Goal: Task Accomplishment & Management: Manage account settings

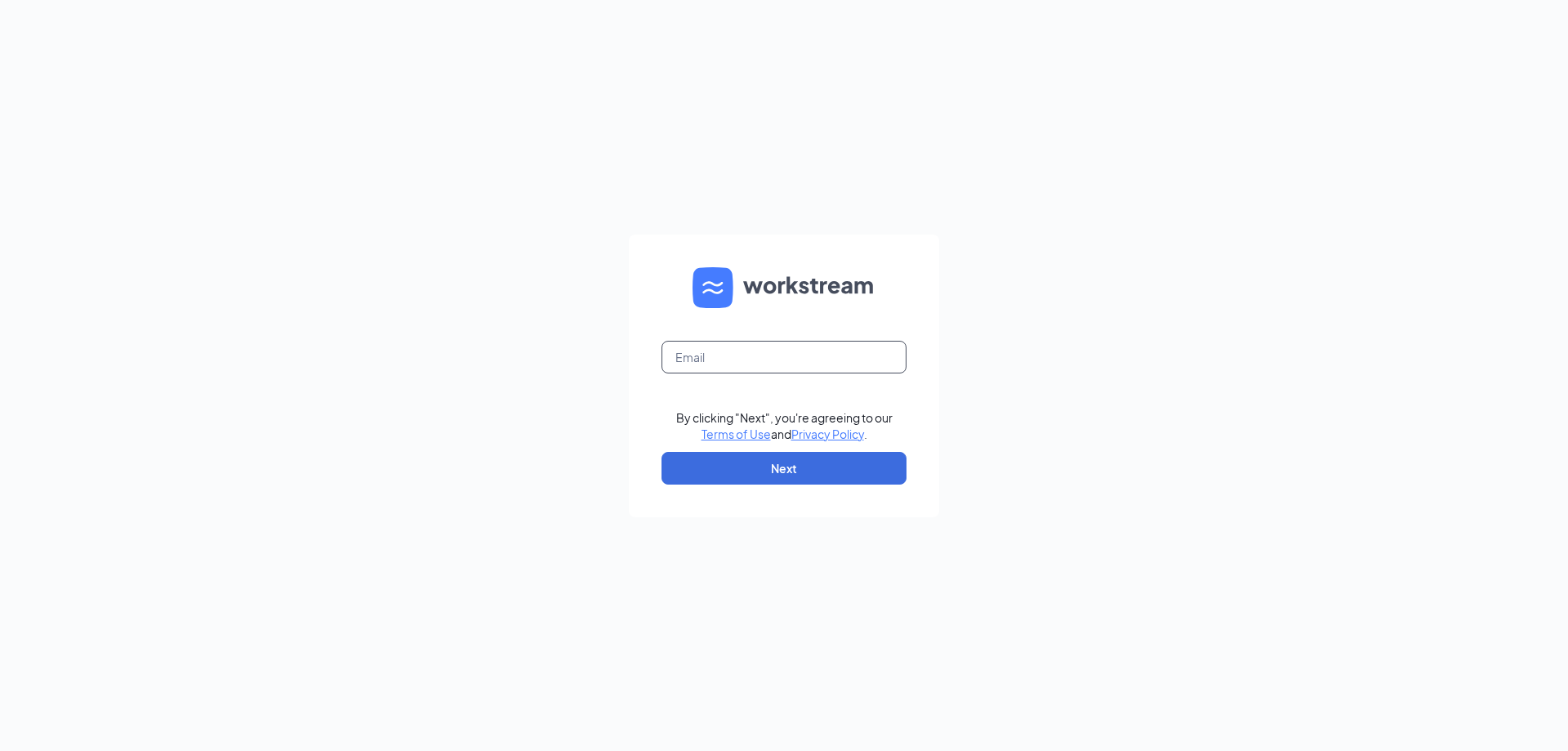
click at [779, 361] on input "text" at bounding box center [784, 357] width 245 height 32
type input "M"
type input "[EMAIL_ADDRESS][DOMAIN_NAME]"
click at [768, 471] on button "Next" at bounding box center [784, 468] width 245 height 32
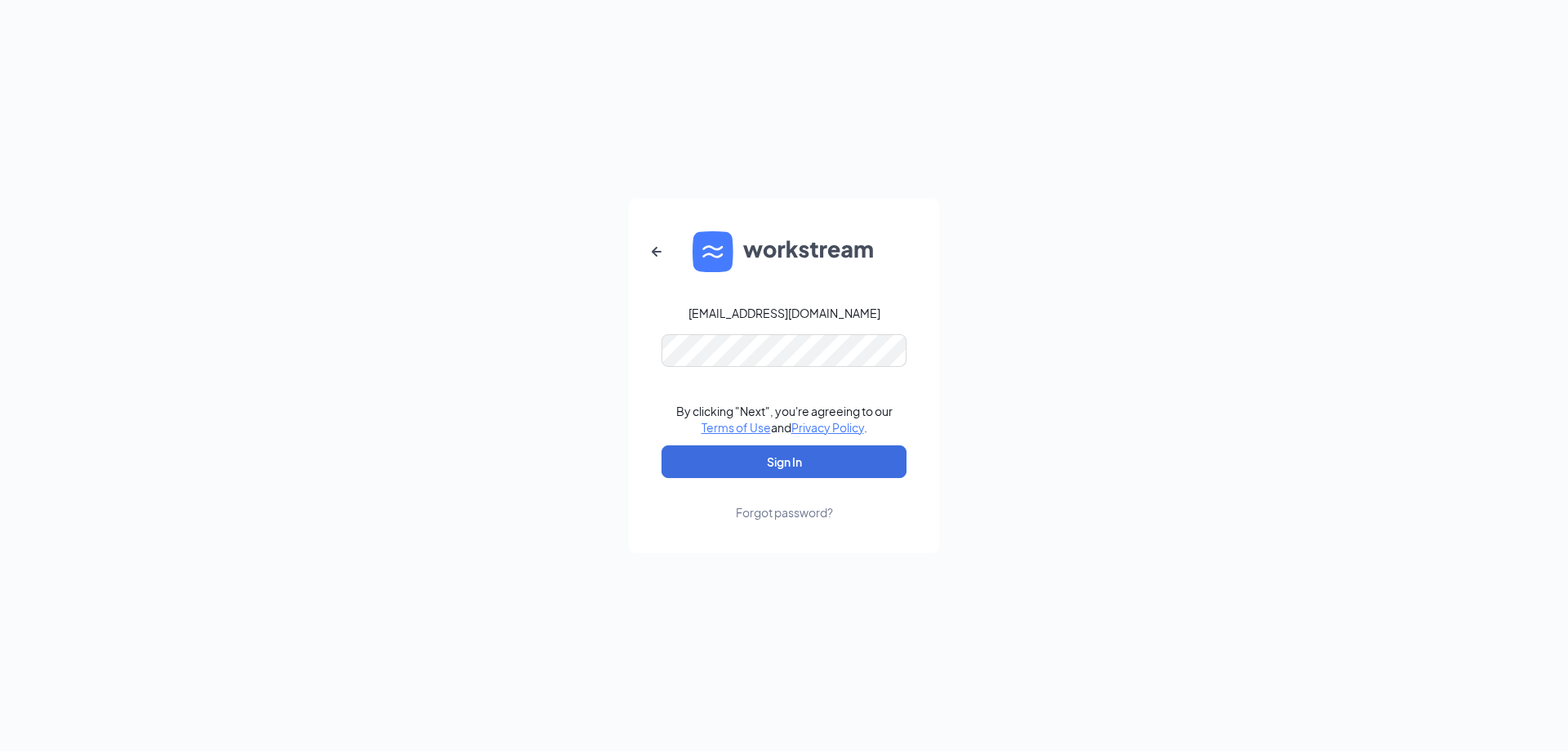
click at [798, 508] on div "Forgot password?" at bounding box center [785, 512] width 97 height 16
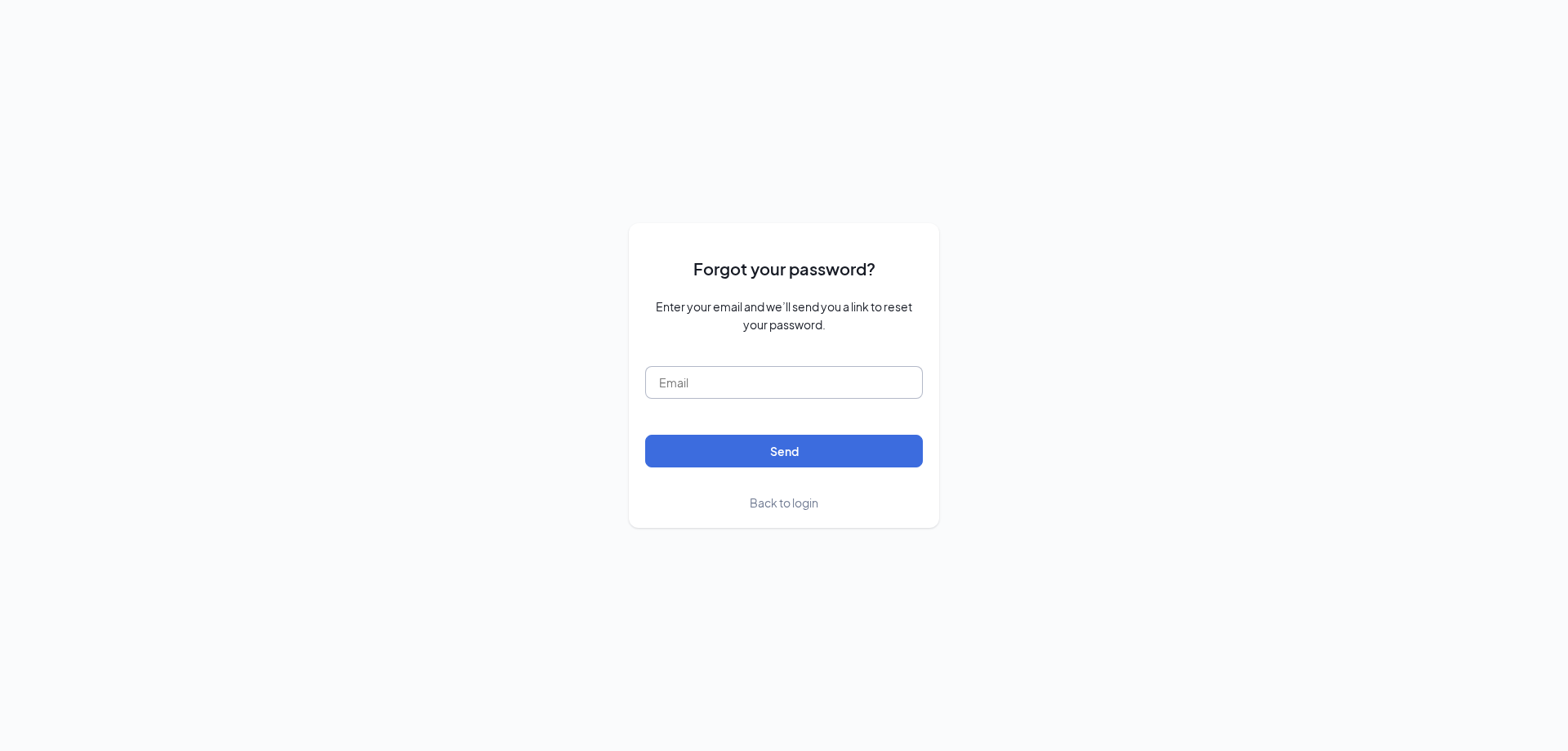
click at [710, 384] on input "text" at bounding box center [784, 383] width 278 height 32
type input "[EMAIL_ADDRESS][DOMAIN_NAME]"
click at [754, 455] on button "Send" at bounding box center [784, 451] width 278 height 32
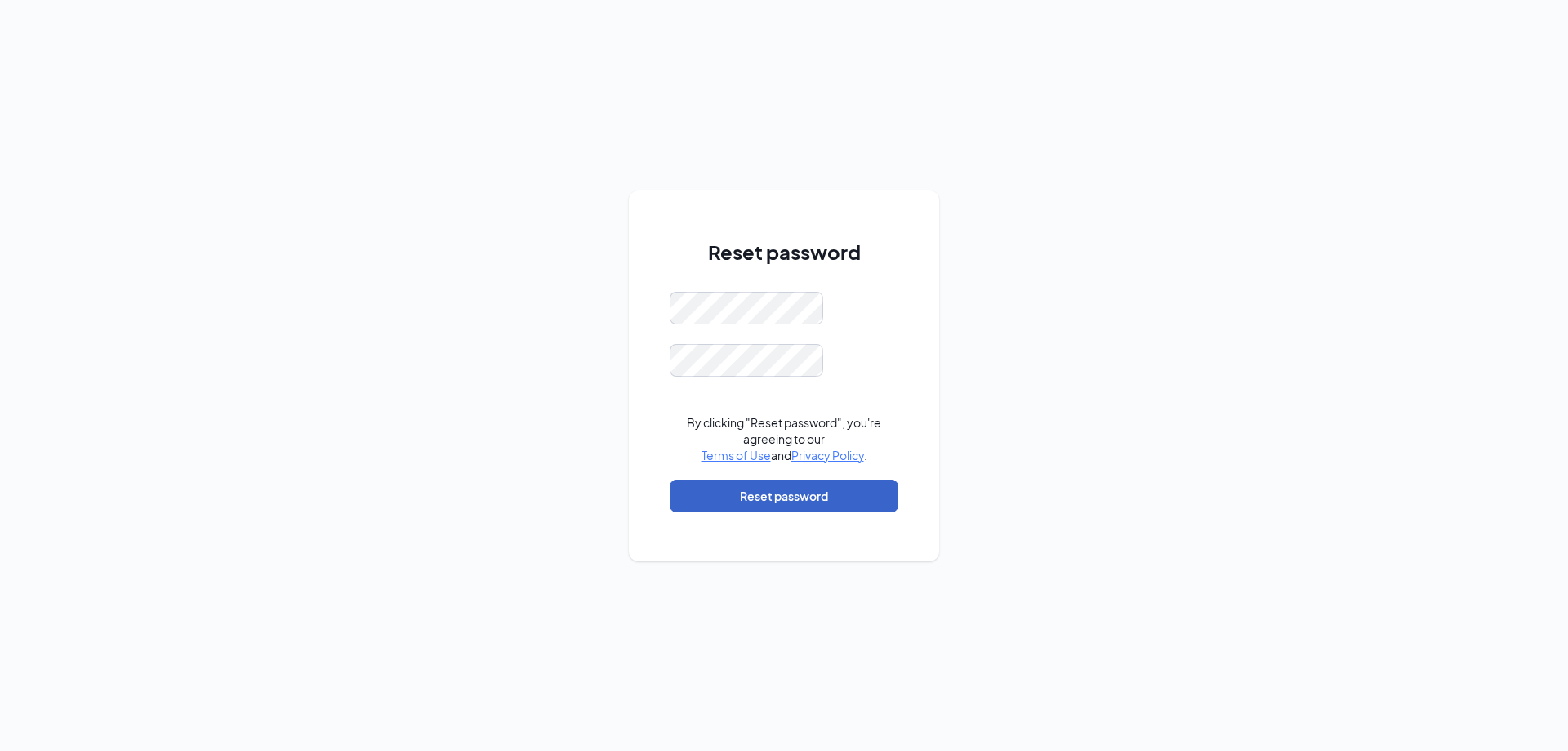
click at [789, 505] on button "Reset password" at bounding box center [784, 496] width 229 height 32
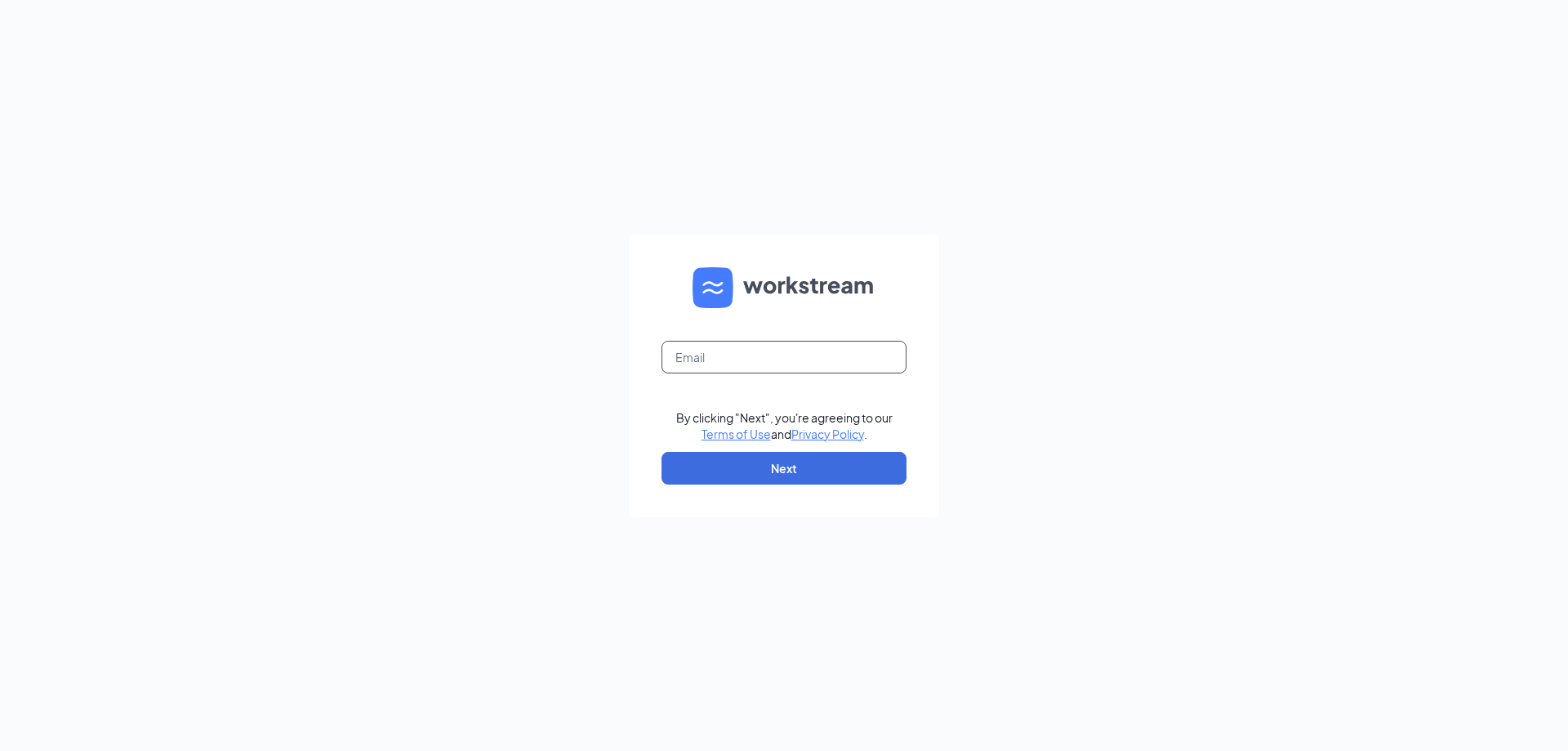
click at [727, 357] on input "text" at bounding box center [784, 357] width 245 height 32
type input "[EMAIL_ADDRESS][DOMAIN_NAME]"
drag, startPoint x: 773, startPoint y: 466, endPoint x: 1103, endPoint y: 283, distance: 377.3
click at [783, 468] on button "Next" at bounding box center [784, 468] width 245 height 32
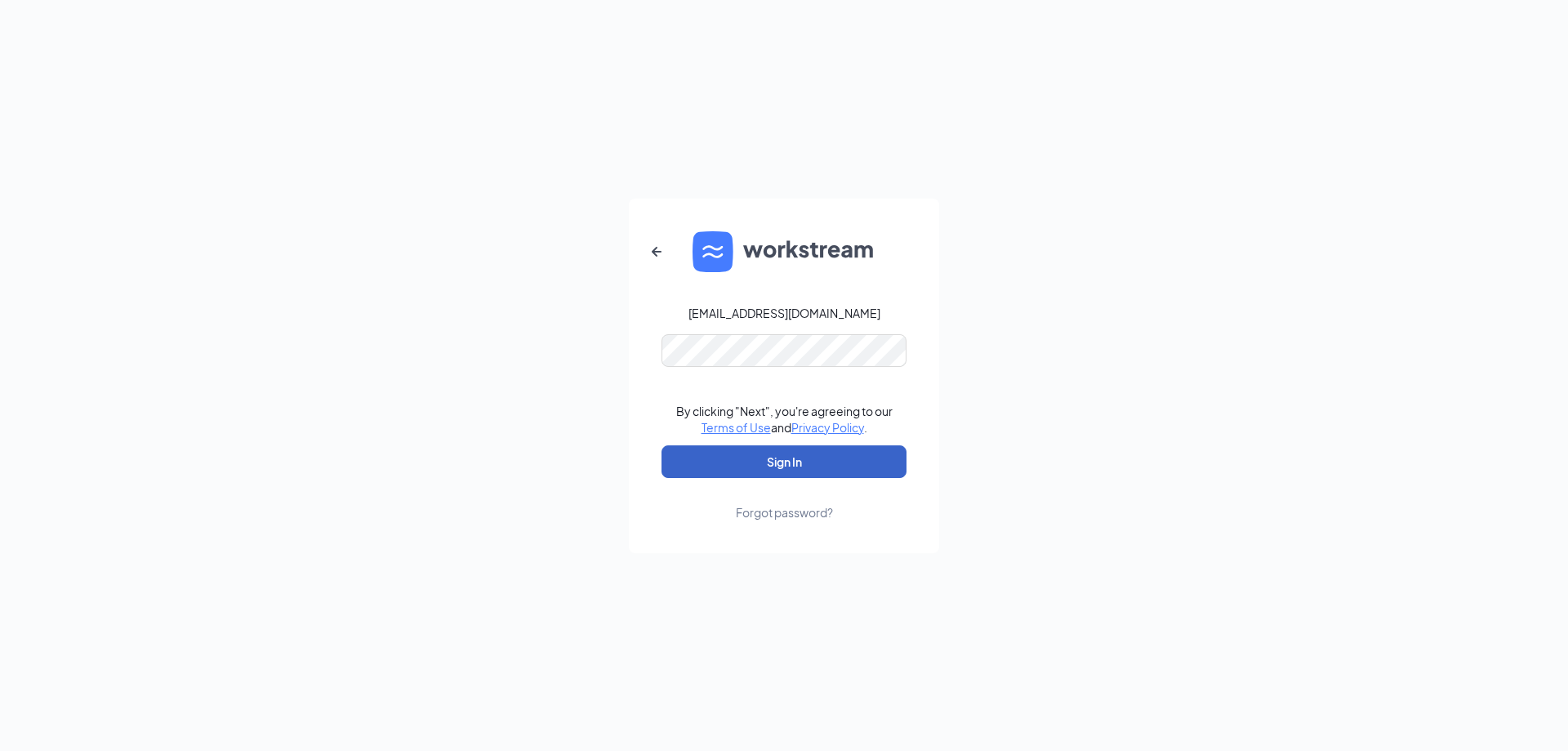
click at [769, 464] on button "Sign In" at bounding box center [784, 462] width 245 height 32
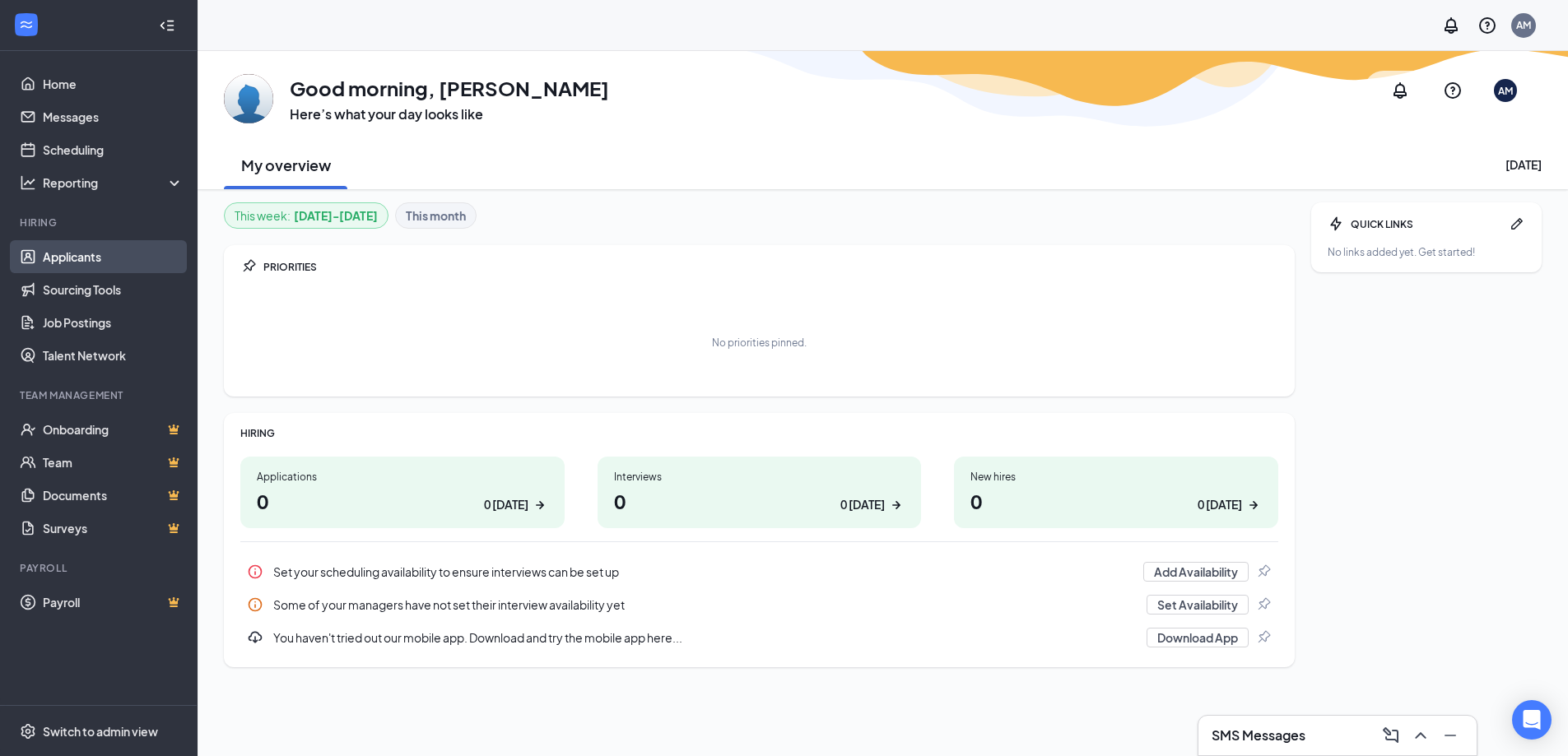
click at [68, 262] on link "Applicants" at bounding box center [112, 257] width 141 height 33
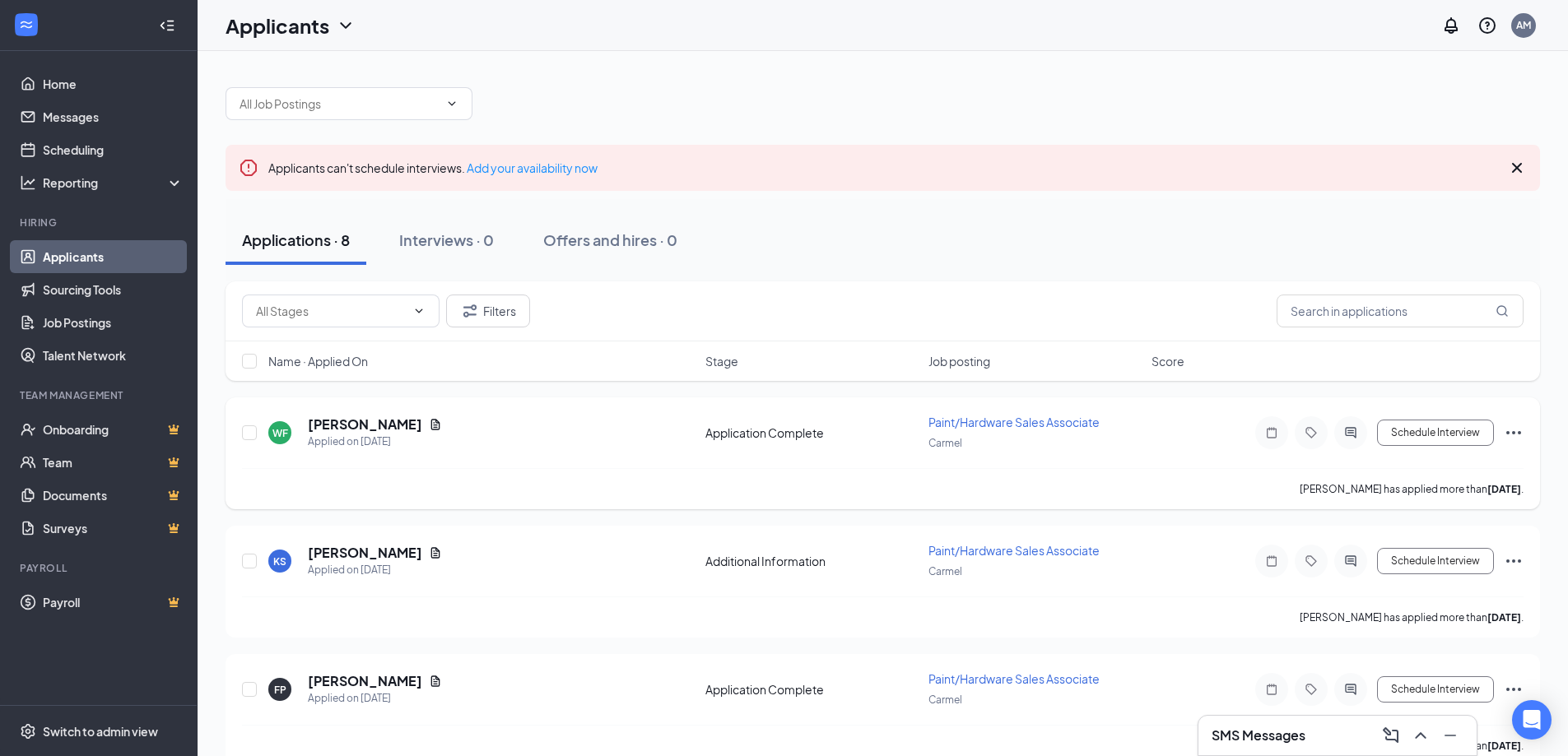
scroll to position [82, 0]
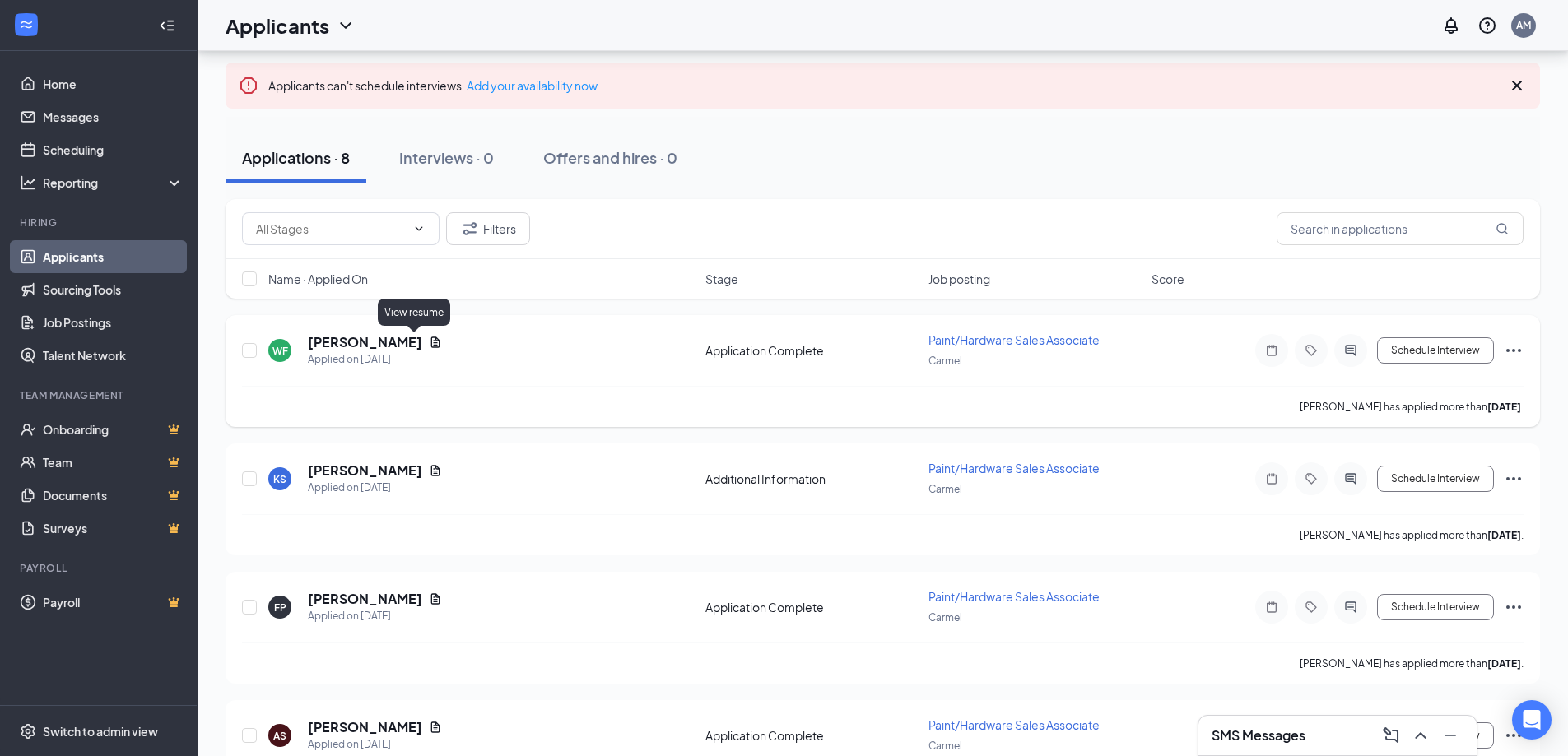
click at [429, 341] on icon "Document" at bounding box center [435, 342] width 14 height 14
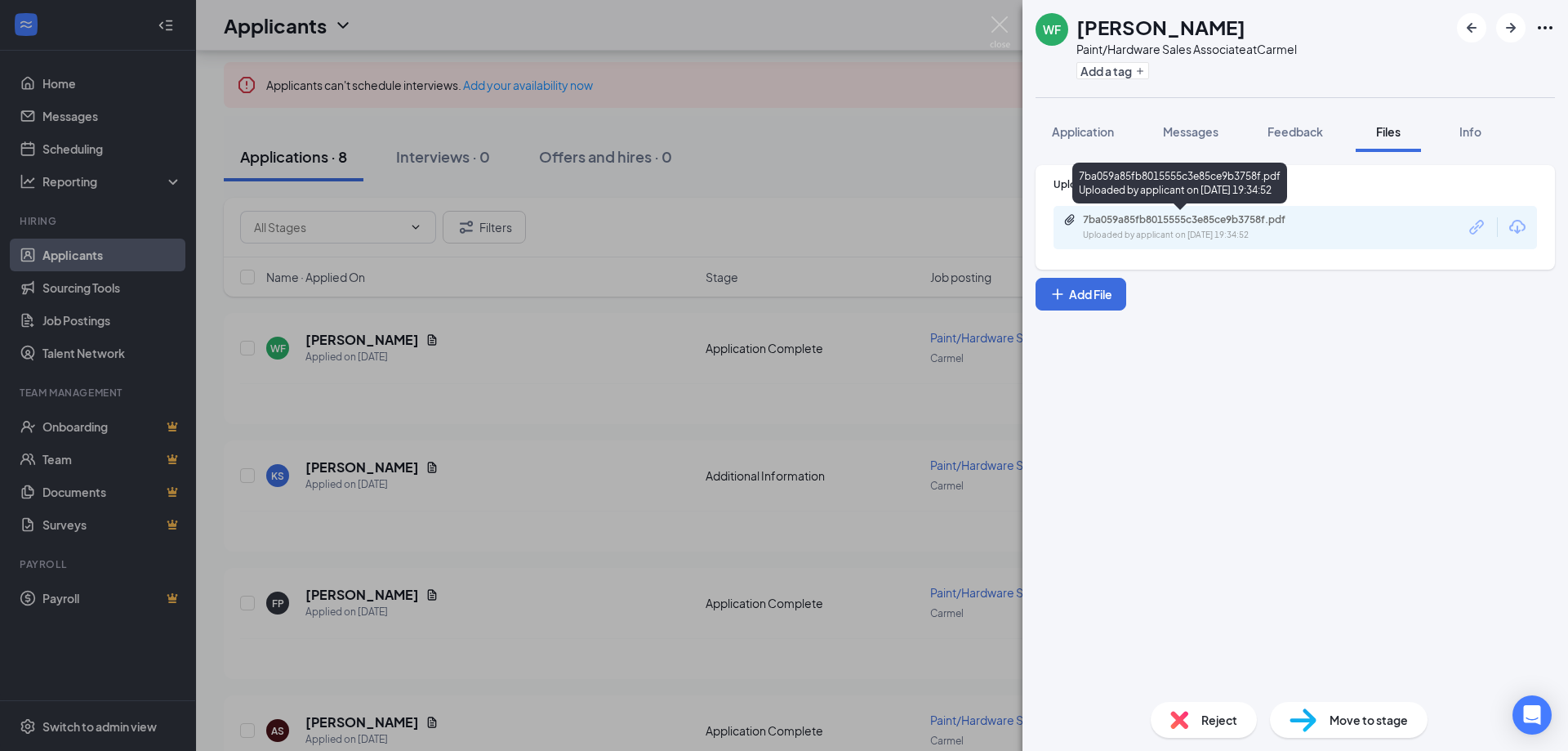
click at [1229, 225] on div "7ba059a85fb8015555c3e85ce9b3758f.pdf" at bounding box center [1197, 220] width 229 height 14
click at [784, 220] on div "WF William Forbes Paint/Hardware Sales Associate at Carmel Add a tag Applicatio…" at bounding box center [784, 376] width 1568 height 751
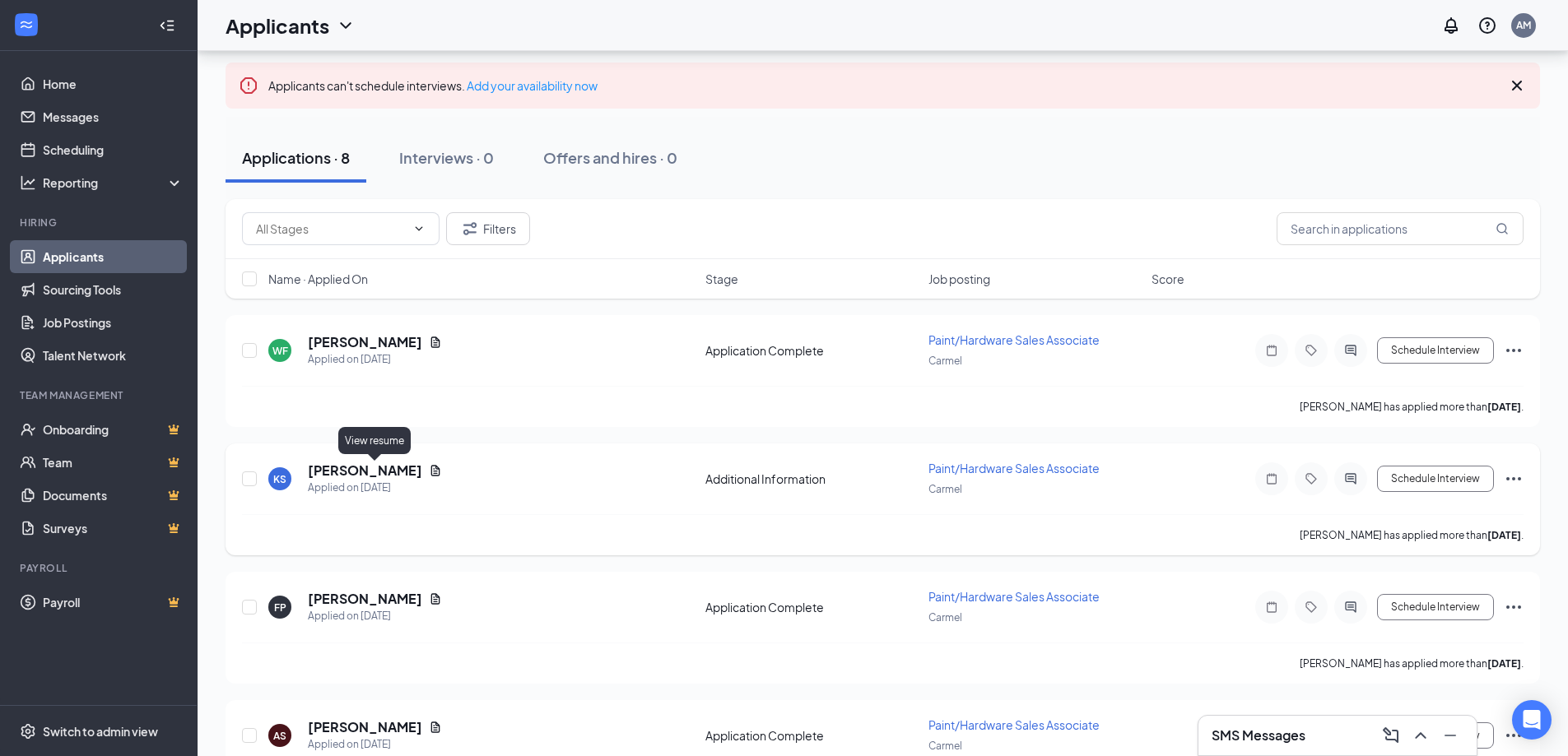
click at [429, 471] on icon "Document" at bounding box center [435, 470] width 14 height 14
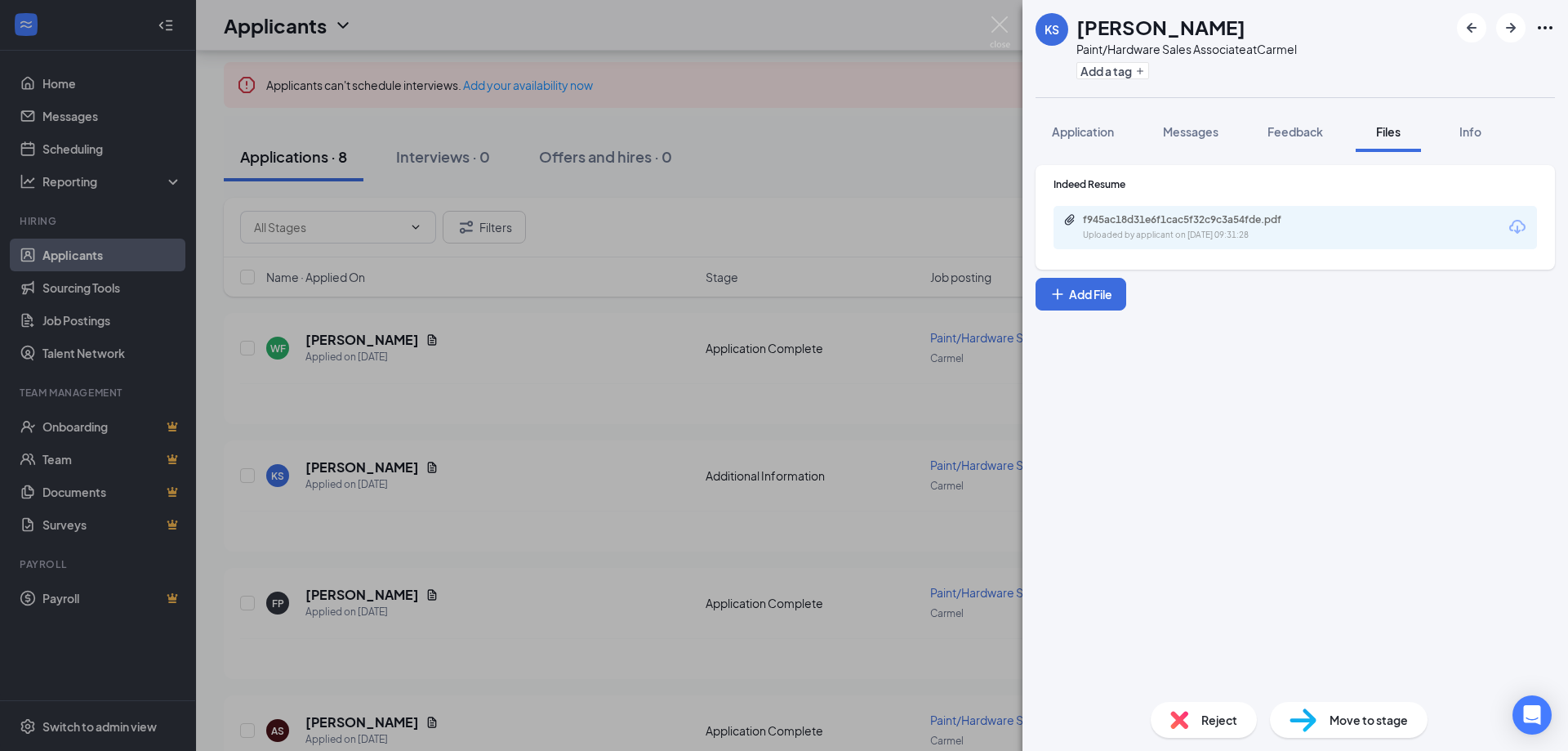
click at [1433, 234] on div "f945ac18d31e6f1cac5f32c9c3a54fde.pdf Uploaded by applicant on Sep 12, 2025 at 0…" at bounding box center [1295, 228] width 483 height 43
click at [1522, 226] on icon "Download" at bounding box center [1518, 227] width 20 height 20
click at [816, 155] on div "KS Kevin Su Paint/Hardware Sales Associate at Carmel Add a tag Application Mess…" at bounding box center [784, 376] width 1568 height 751
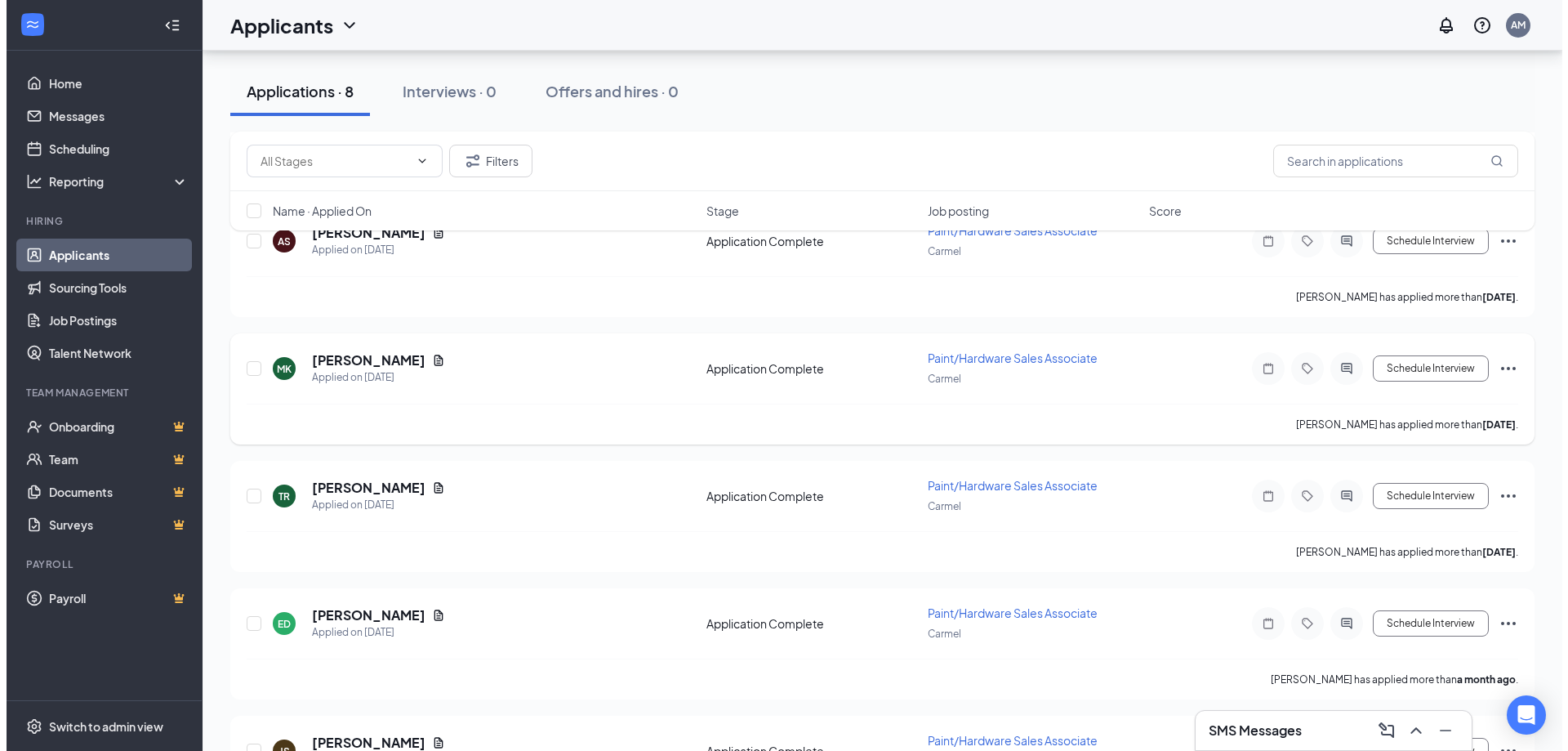
scroll to position [572, 0]
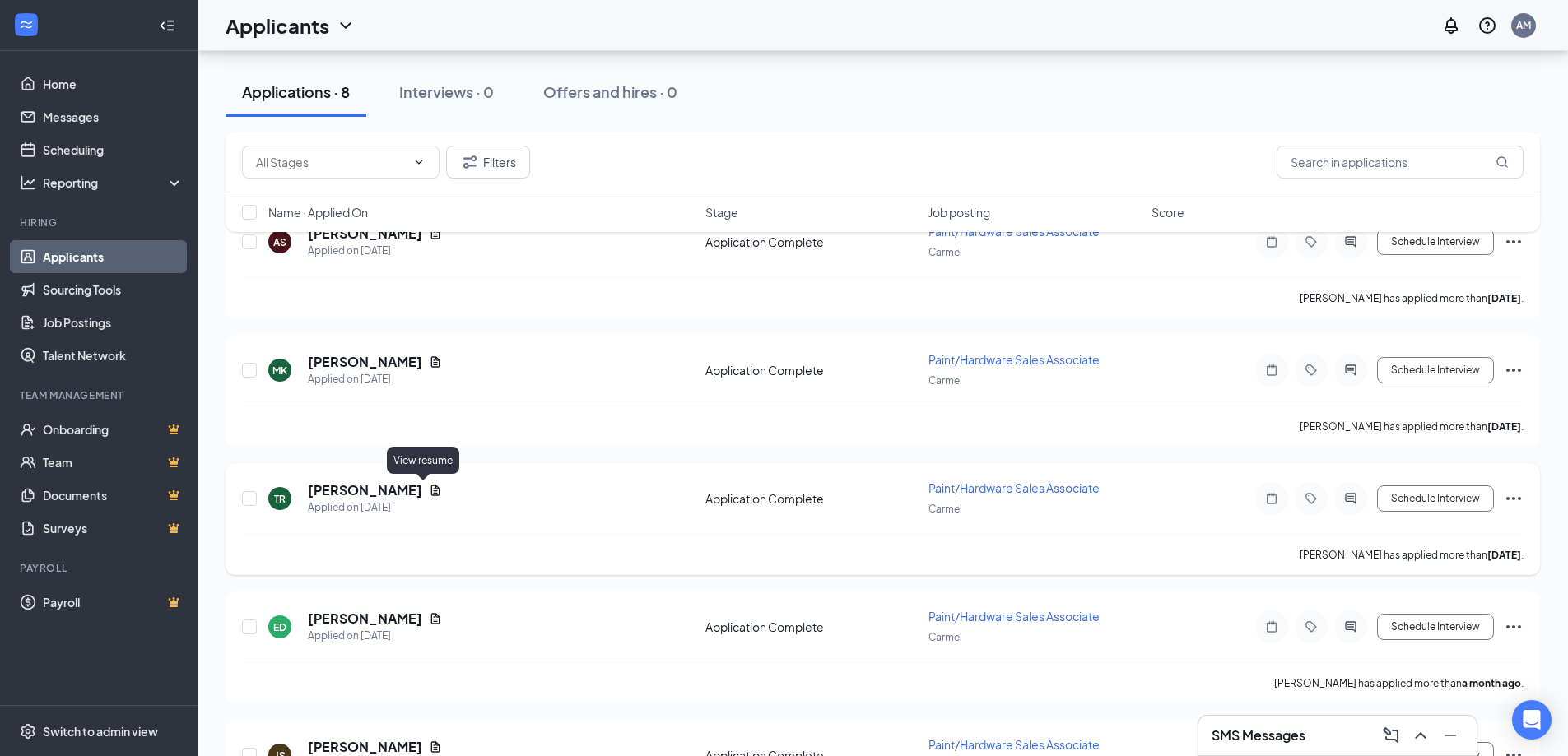
click at [429, 484] on icon "Document" at bounding box center [435, 490] width 14 height 14
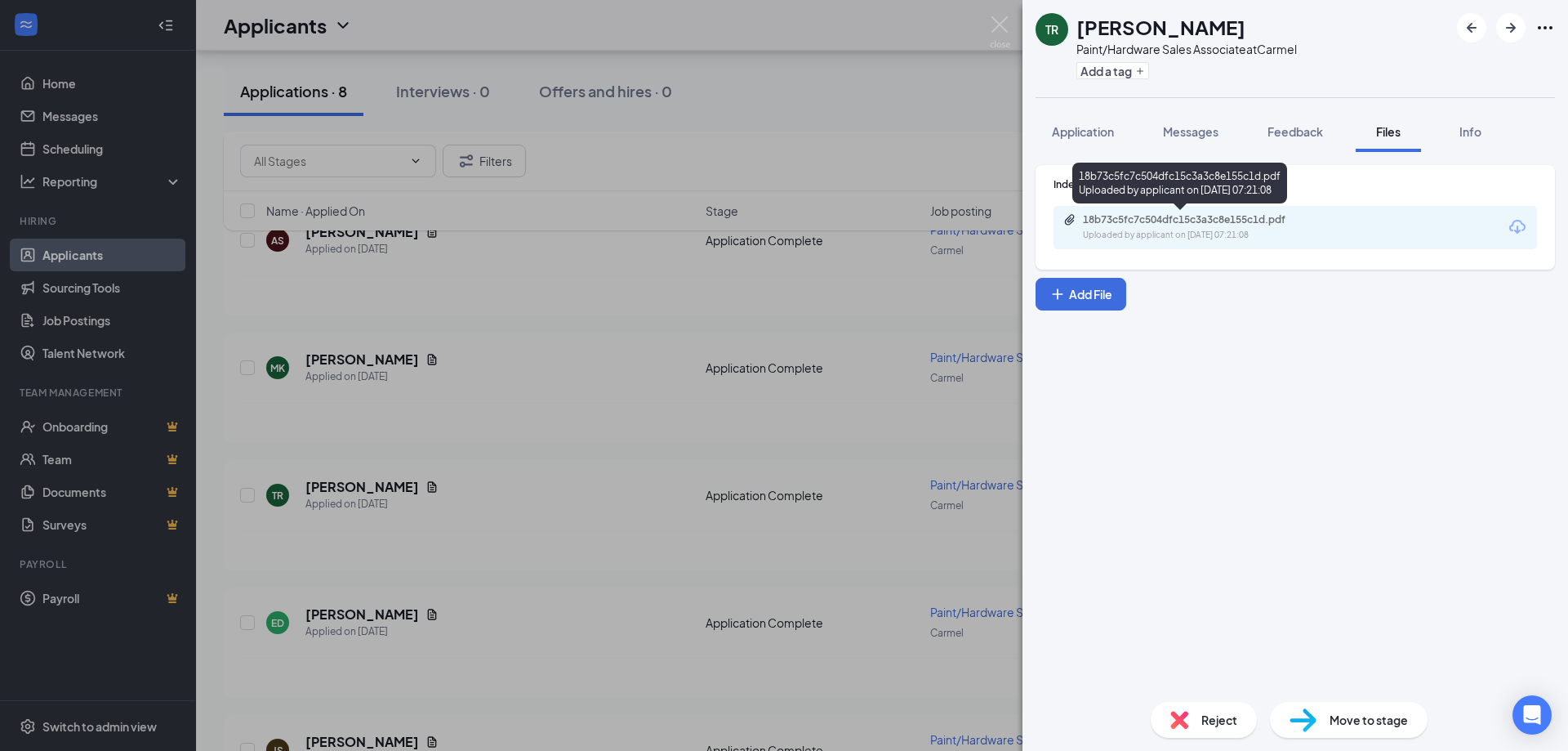
click at [1282, 234] on div "Uploaded by applicant on Aug 26, 2025 at 07:21:08" at bounding box center [1205, 235] width 245 height 14
